Goal: Find specific page/section: Find specific page/section

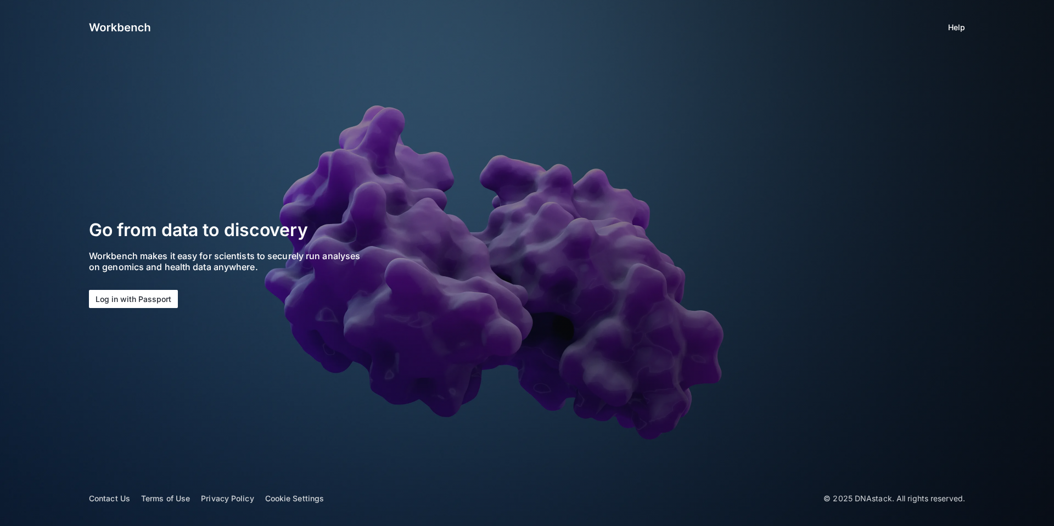
click at [147, 295] on button "Log in with Passport" at bounding box center [133, 299] width 89 height 18
click at [135, 297] on button "Log in with Passport" at bounding box center [133, 299] width 89 height 18
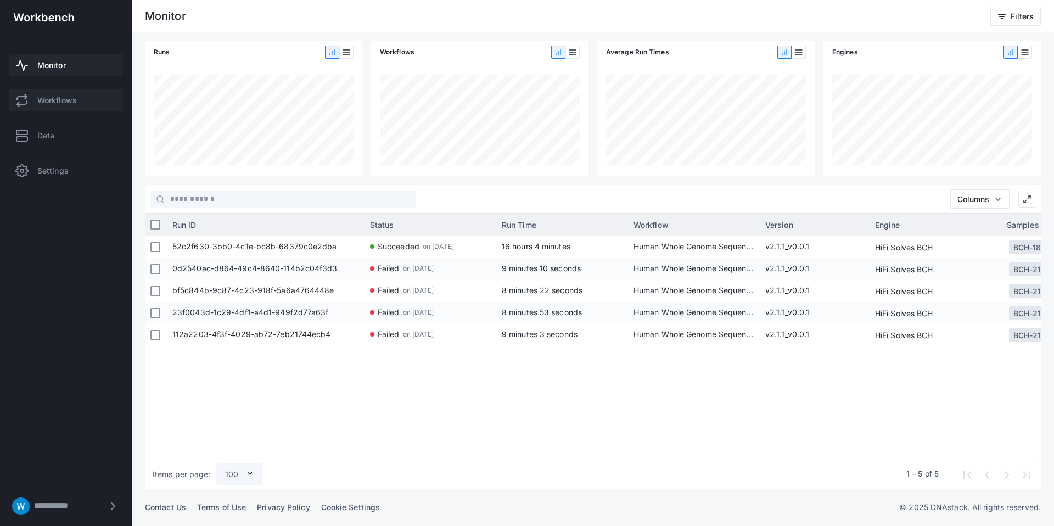
click at [89, 104] on link "Workflows" at bounding box center [66, 100] width 114 height 22
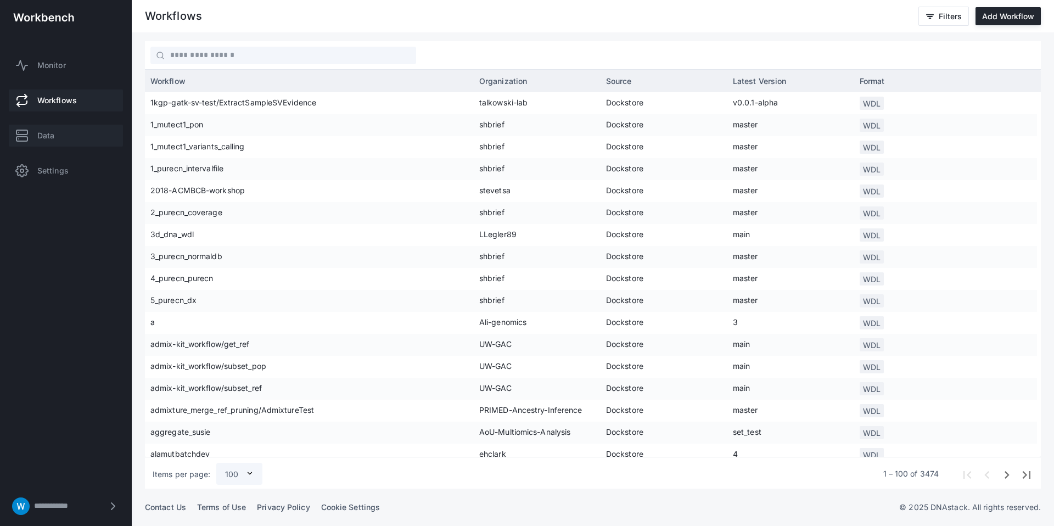
click at [78, 129] on link "Data" at bounding box center [66, 136] width 114 height 22
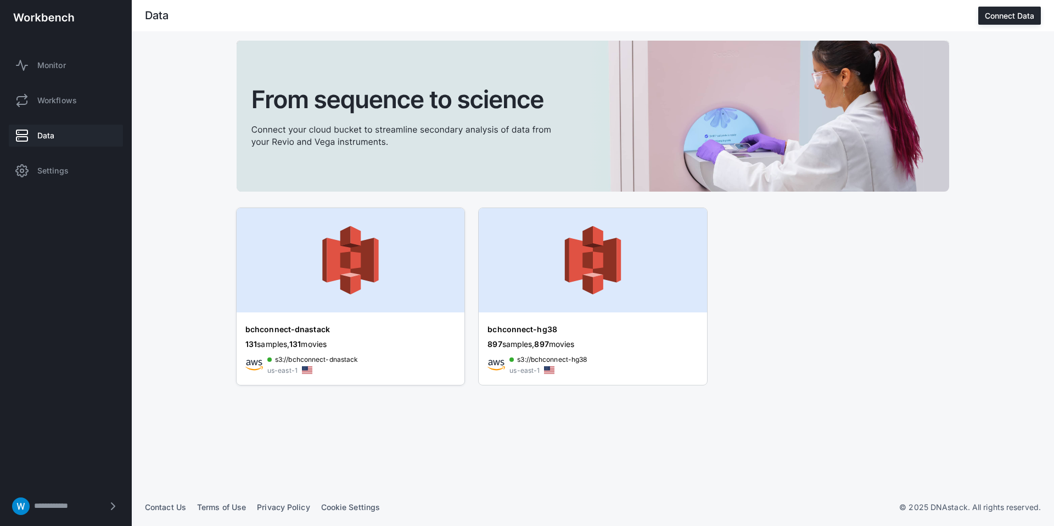
click at [291, 261] on img at bounding box center [351, 260] width 228 height 104
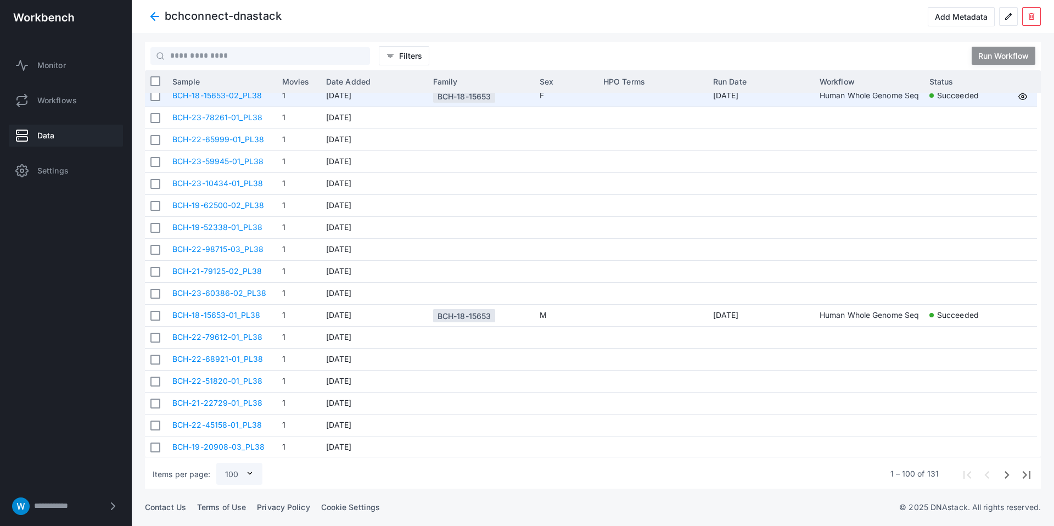
scroll to position [474, 0]
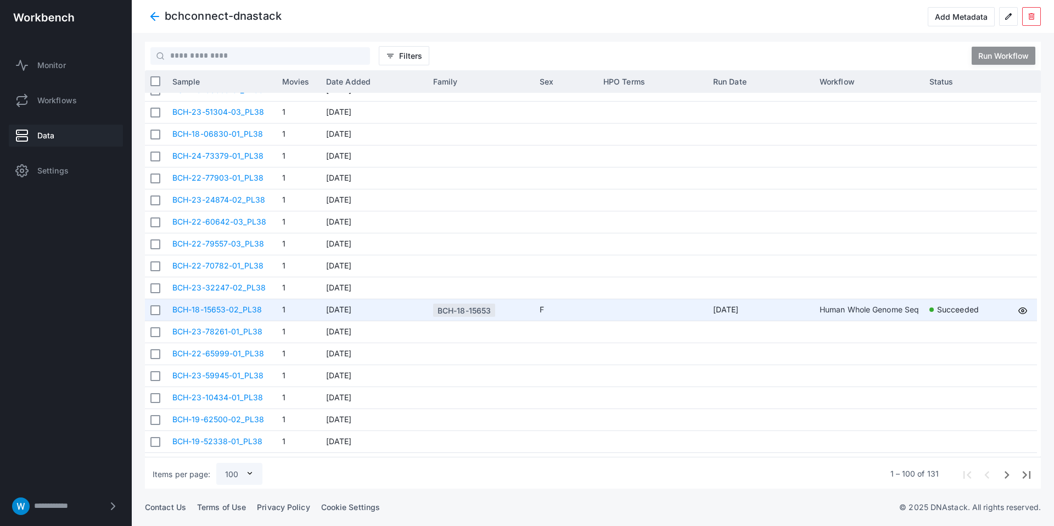
click at [463, 304] on div "BCH-18-15653" at bounding box center [463, 310] width 53 height 20
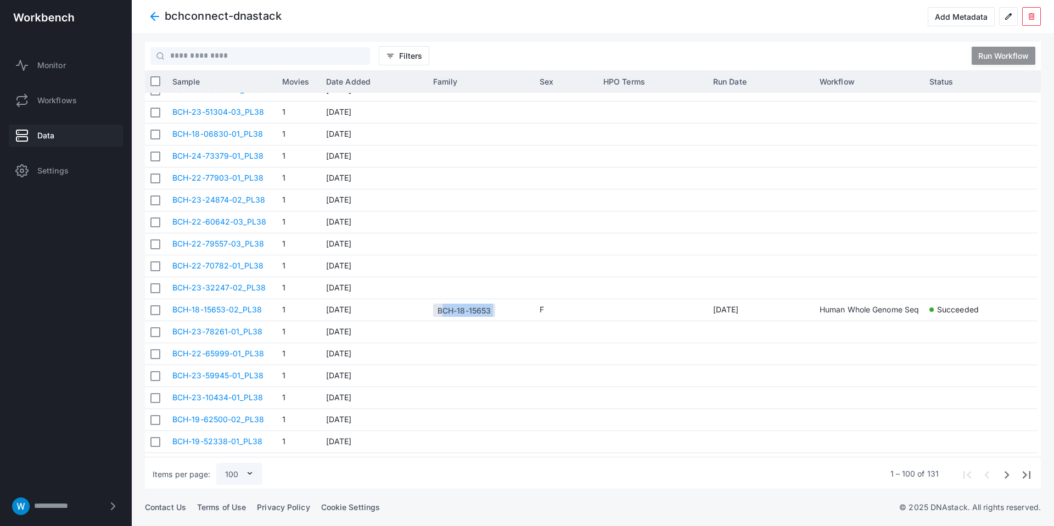
copy div "BCH-18-15653"
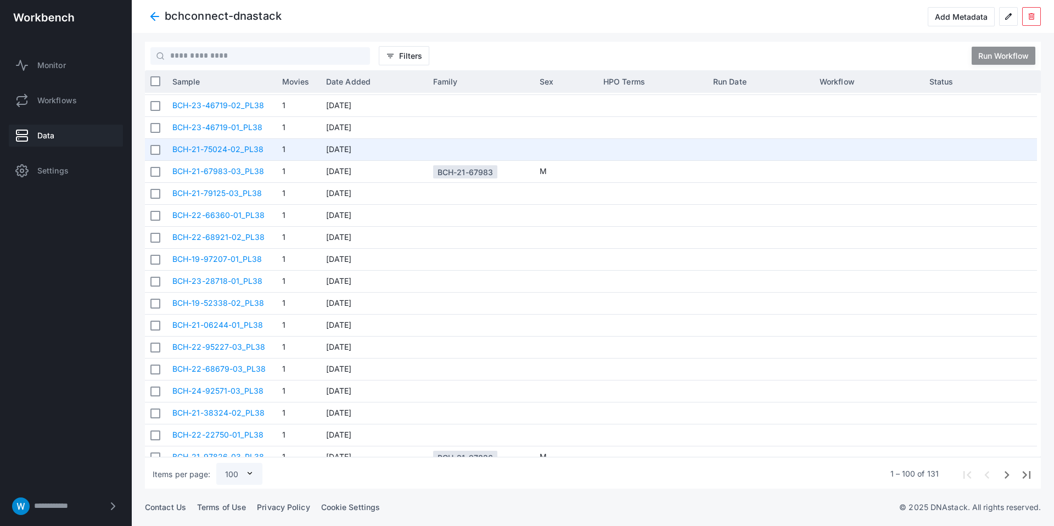
scroll to position [0, 0]
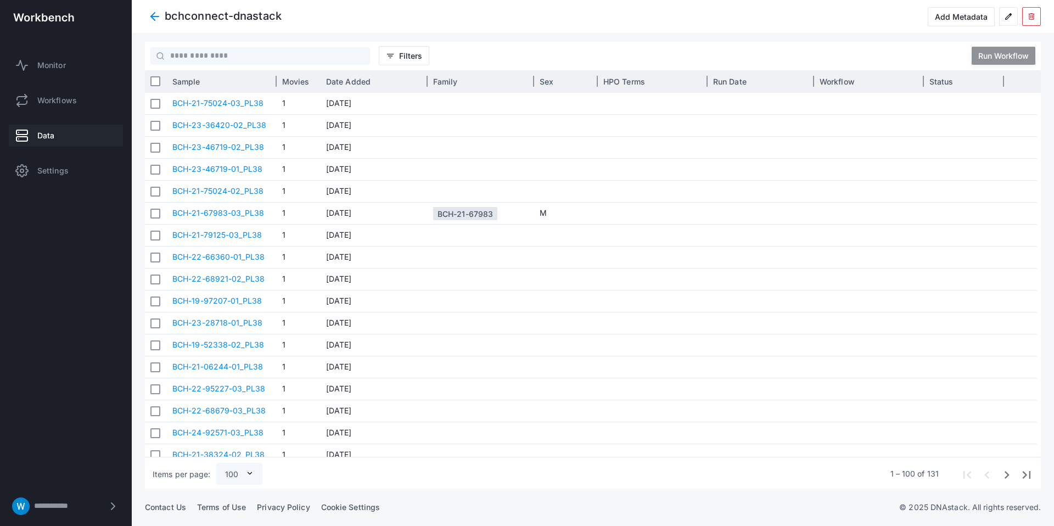
click at [457, 77] on div "Family" at bounding box center [480, 81] width 95 height 16
click at [451, 80] on span "Family" at bounding box center [445, 81] width 25 height 9
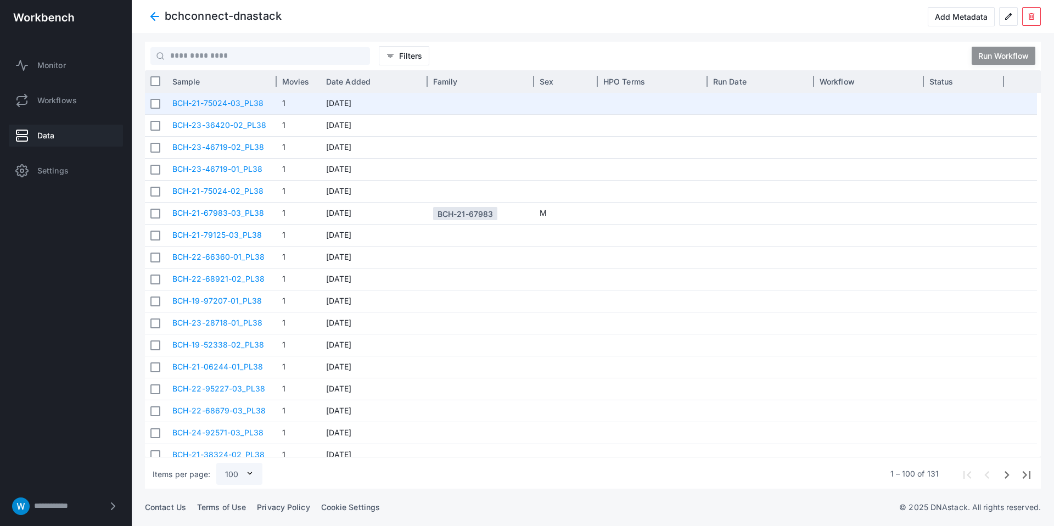
scroll to position [17, 0]
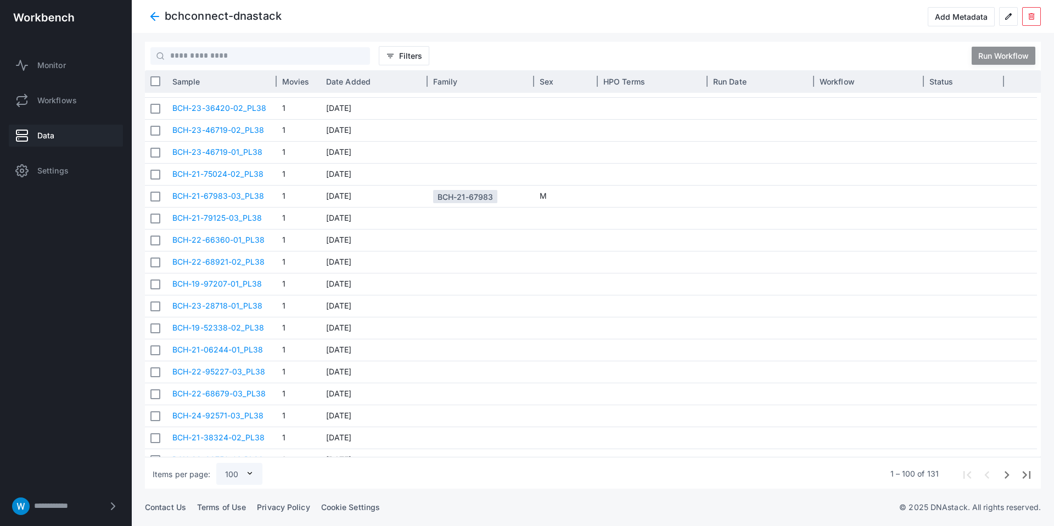
click at [446, 79] on span "Family" at bounding box center [445, 81] width 25 height 9
click at [445, 80] on span "Family" at bounding box center [445, 81] width 25 height 9
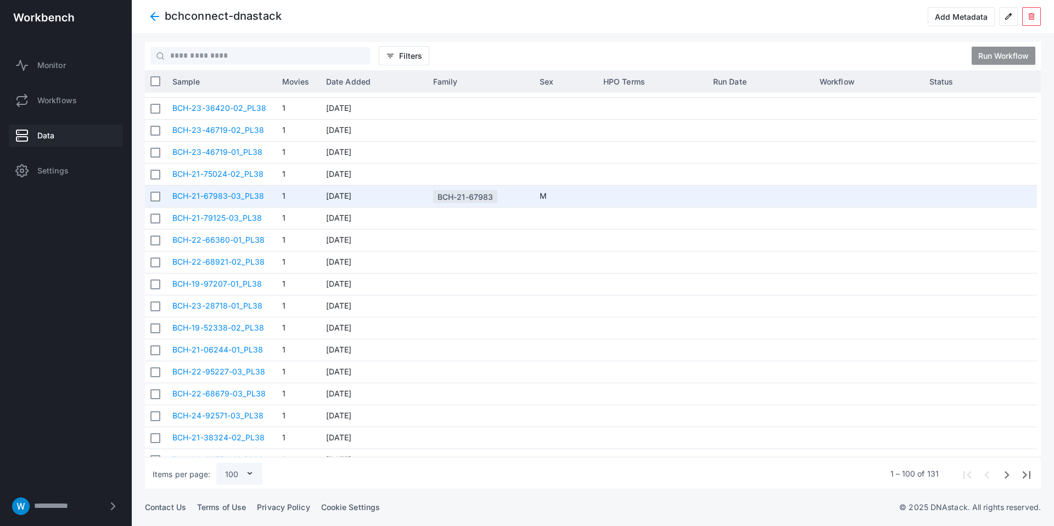
click at [467, 199] on div "BCH-21-67983" at bounding box center [464, 197] width 55 height 20
copy div "BCH-21-67983"
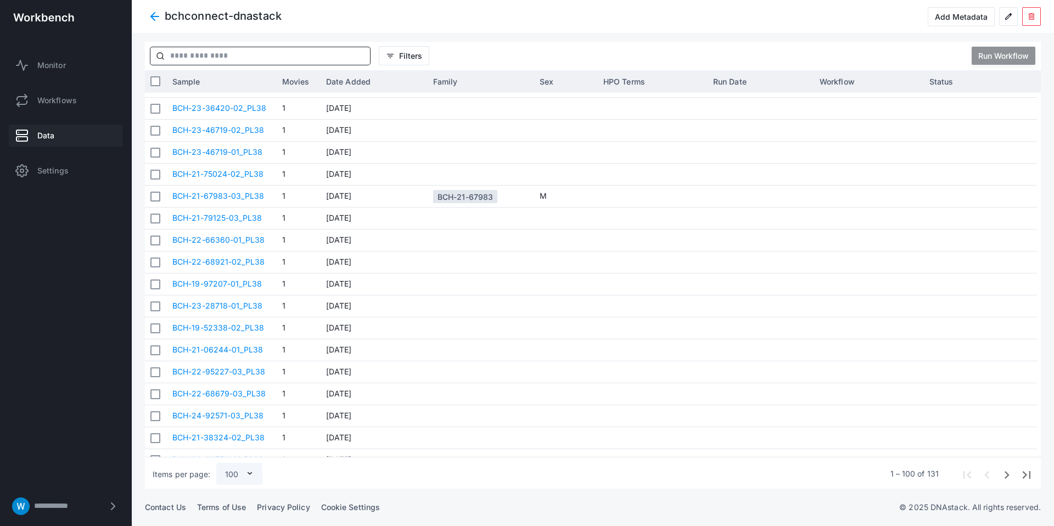
click at [214, 49] on input "text" at bounding box center [267, 56] width 205 height 18
paste input "**********"
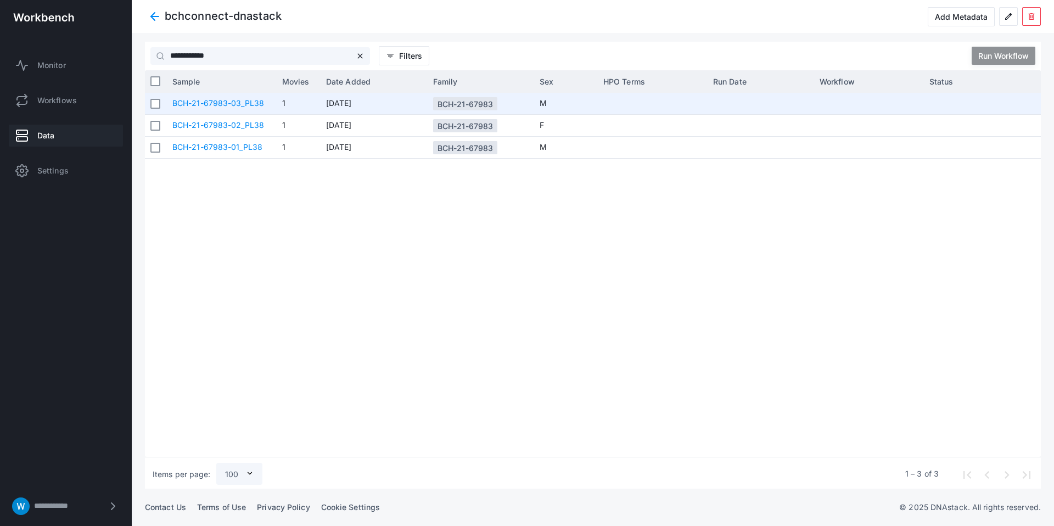
click at [467, 102] on div "BCH-21-67983" at bounding box center [464, 104] width 55 height 20
copy div "BCH-21-67983"
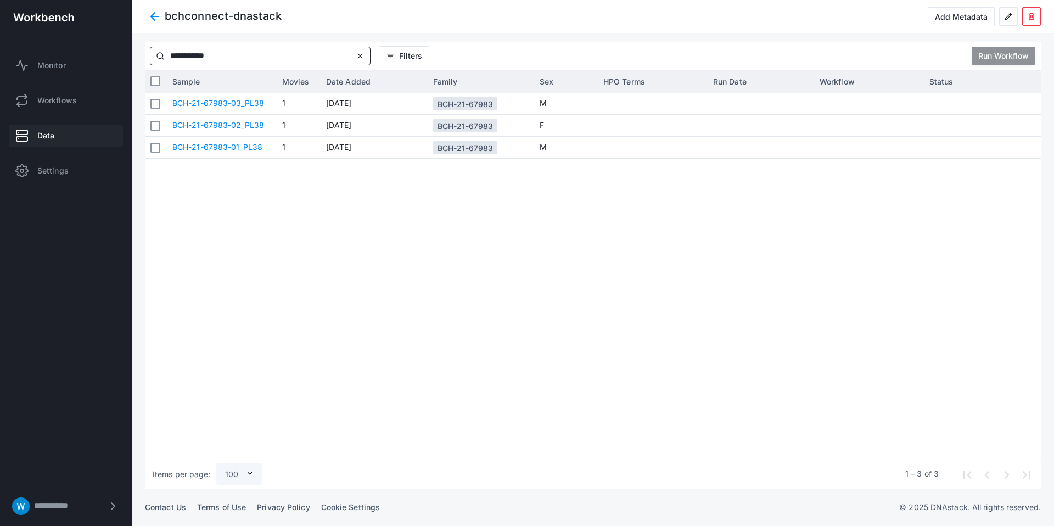
click at [251, 57] on input "**********" at bounding box center [259, 56] width 189 height 18
paste input "text"
type input "**********"
